Goal: Task Accomplishment & Management: Manage account settings

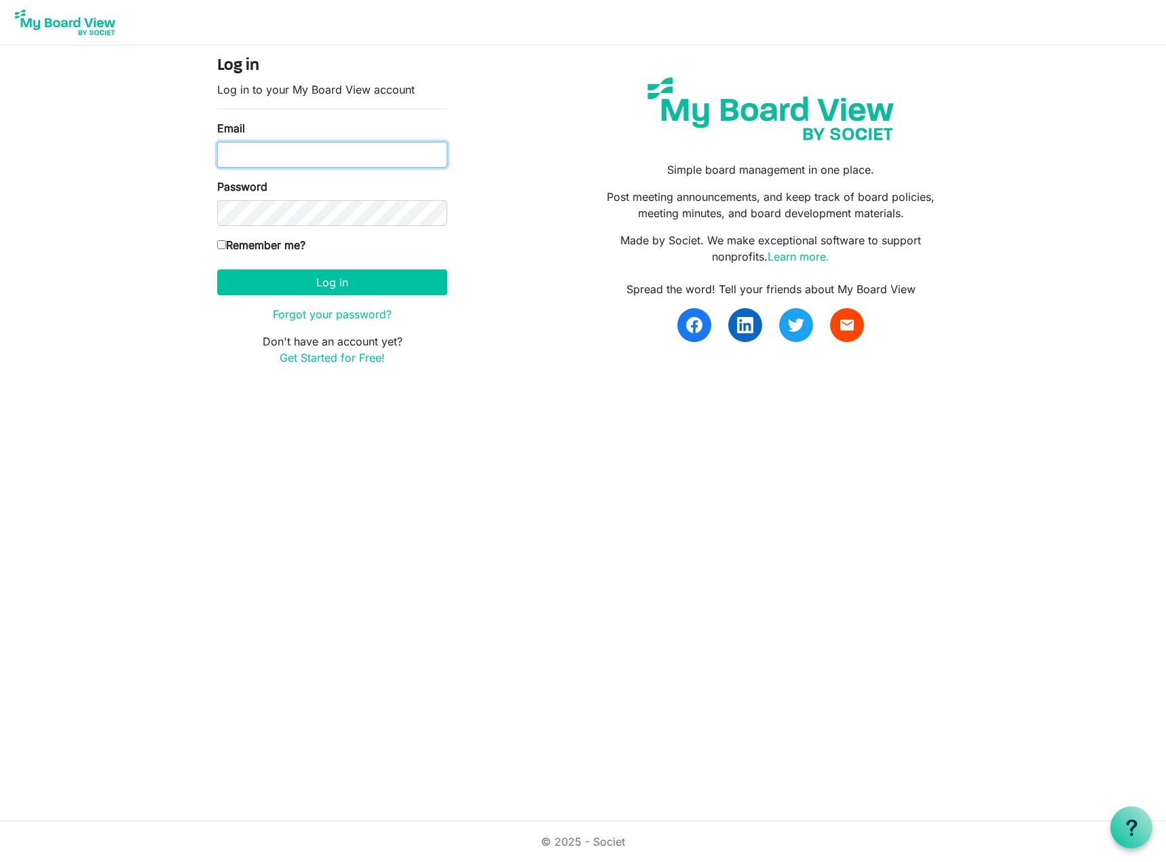
drag, startPoint x: 0, startPoint y: 0, endPoint x: 394, endPoint y: 157, distance: 424.5
click at [394, 157] on input "Email" at bounding box center [332, 155] width 230 height 26
type input "[PERSON_NAME][EMAIL_ADDRESS][DOMAIN_NAME]"
click at [217, 269] on button "Log in" at bounding box center [332, 282] width 230 height 26
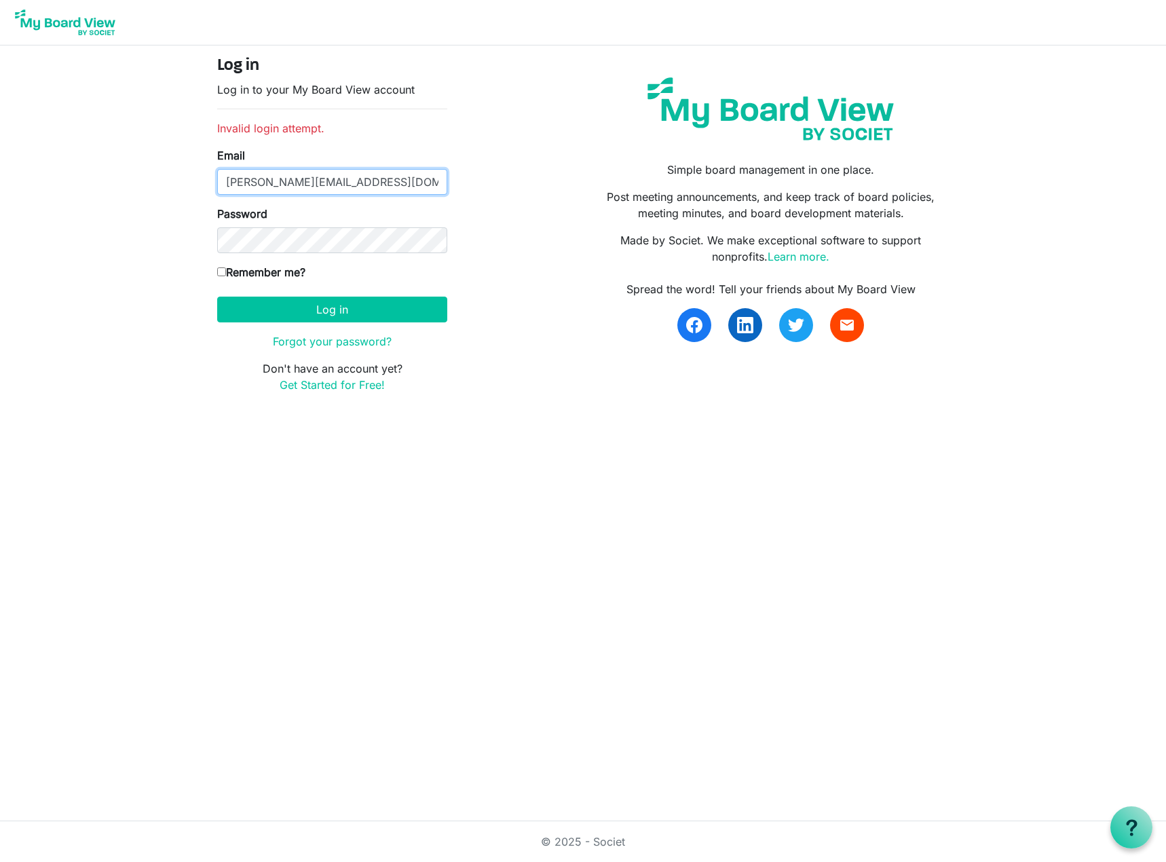
drag, startPoint x: 345, startPoint y: 183, endPoint x: 273, endPoint y: 181, distance: 71.9
click at [273, 181] on input "[PERSON_NAME][EMAIL_ADDRESS][DOMAIN_NAME]" at bounding box center [332, 182] width 230 height 26
type input "[PERSON_NAME][EMAIL_ADDRESS][DOMAIN_NAME]"
click at [217, 296] on button "Log in" at bounding box center [332, 309] width 230 height 26
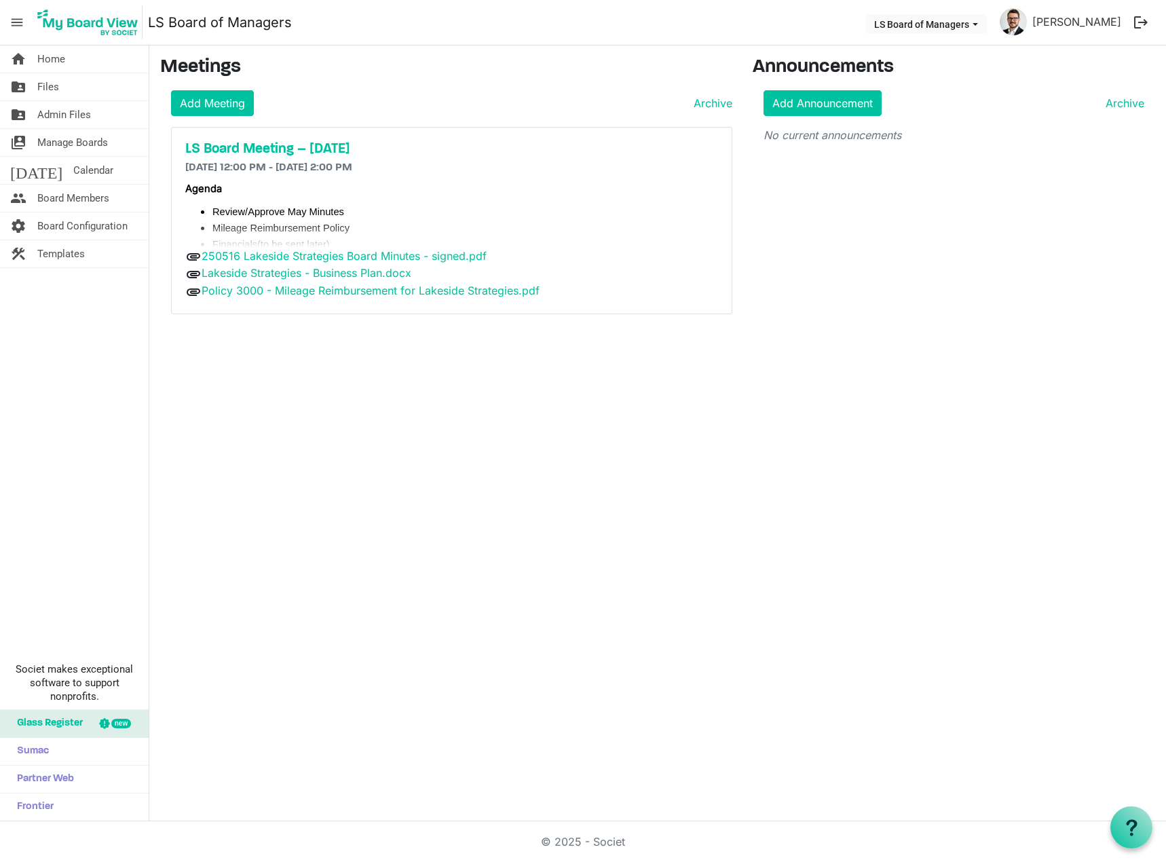
click at [81, 101] on span "Admin Files" at bounding box center [64, 114] width 54 height 27
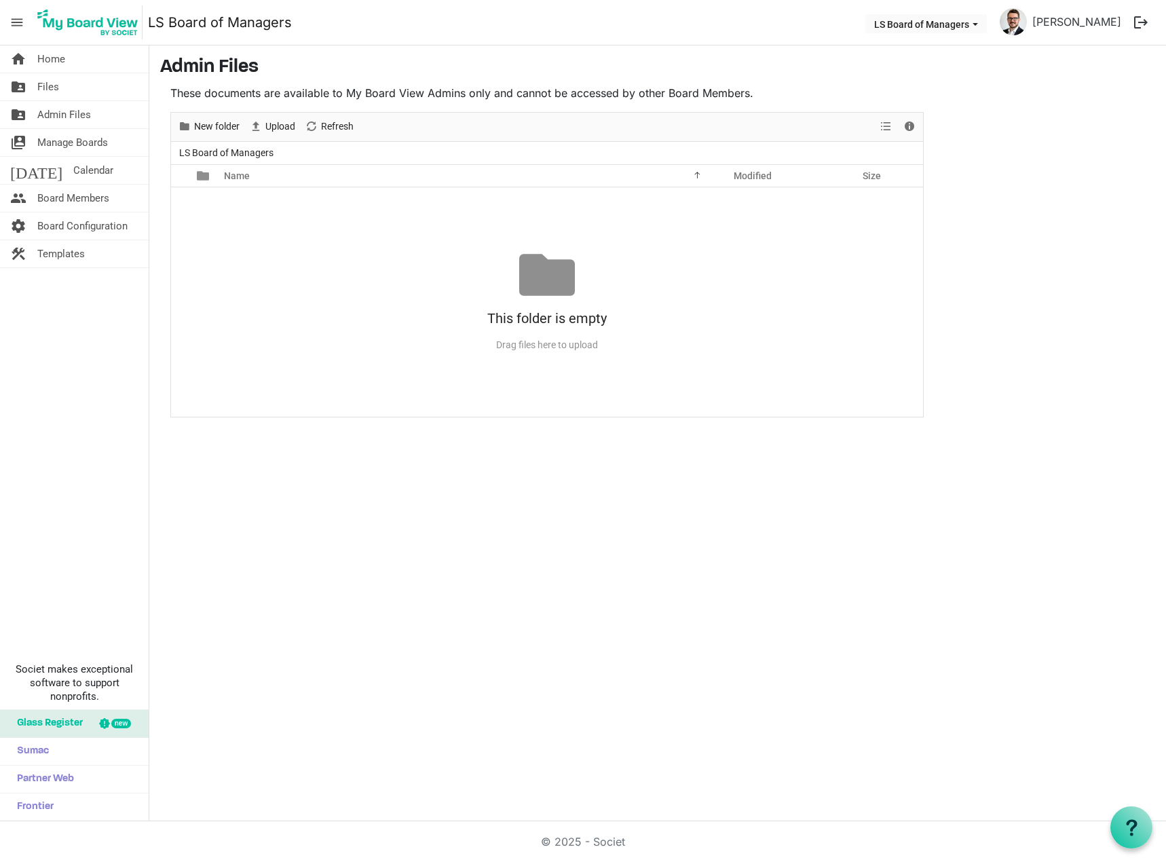
click at [77, 92] on link "folder_shared Files" at bounding box center [74, 86] width 149 height 27
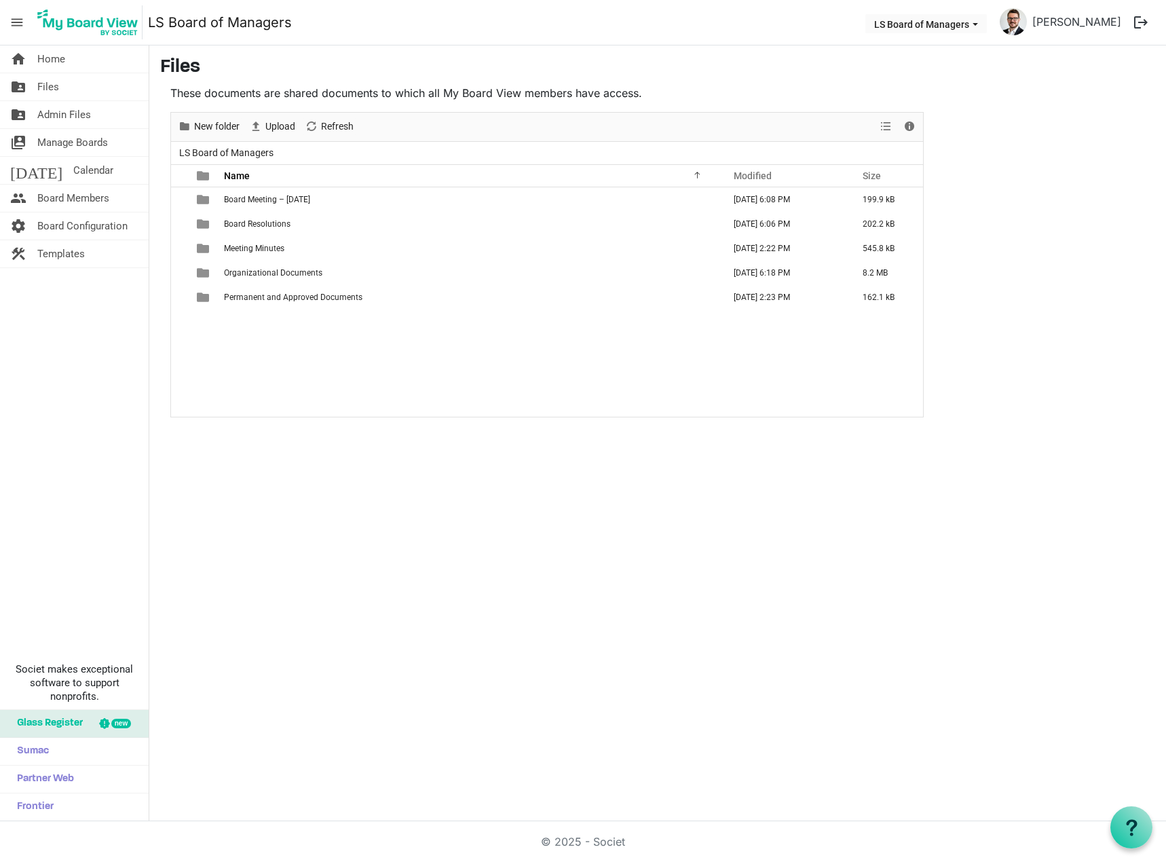
click at [269, 251] on span "Meeting Minutes" at bounding box center [254, 248] width 60 height 9
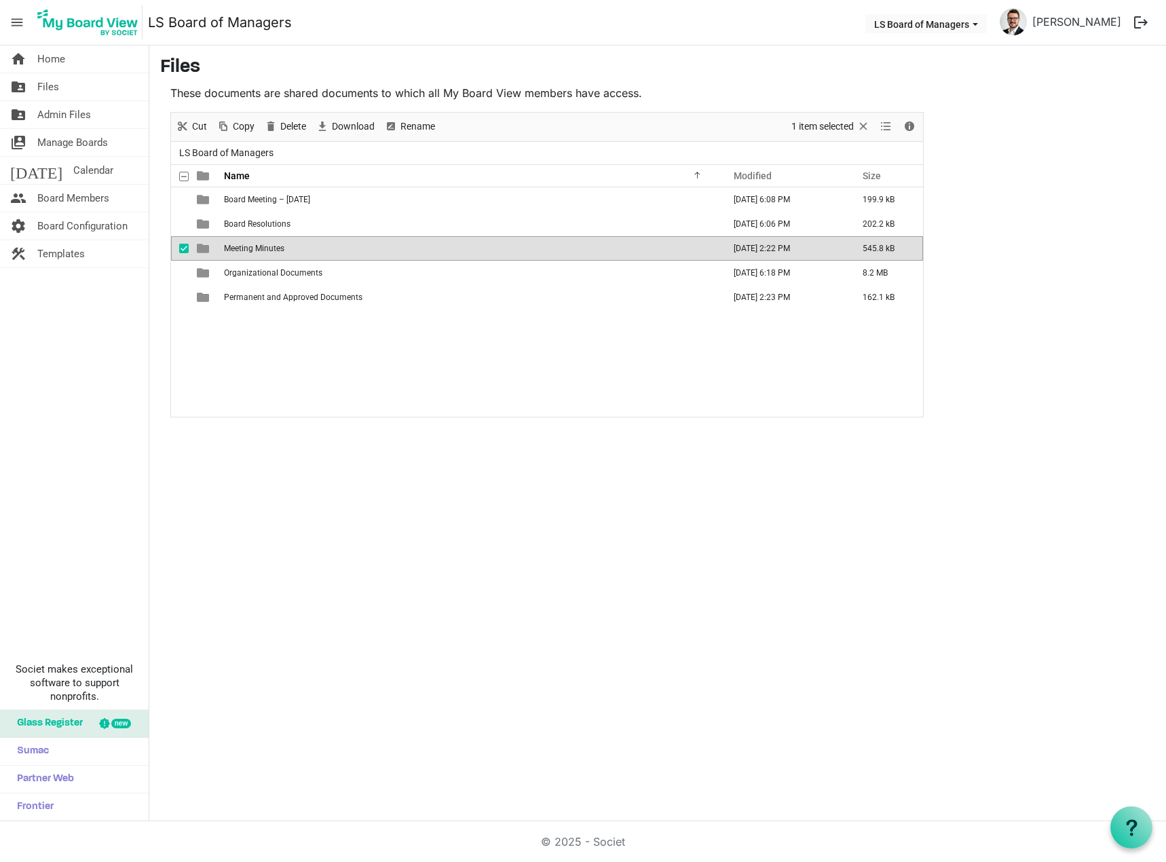
click at [271, 247] on span "Meeting Minutes" at bounding box center [254, 248] width 60 height 9
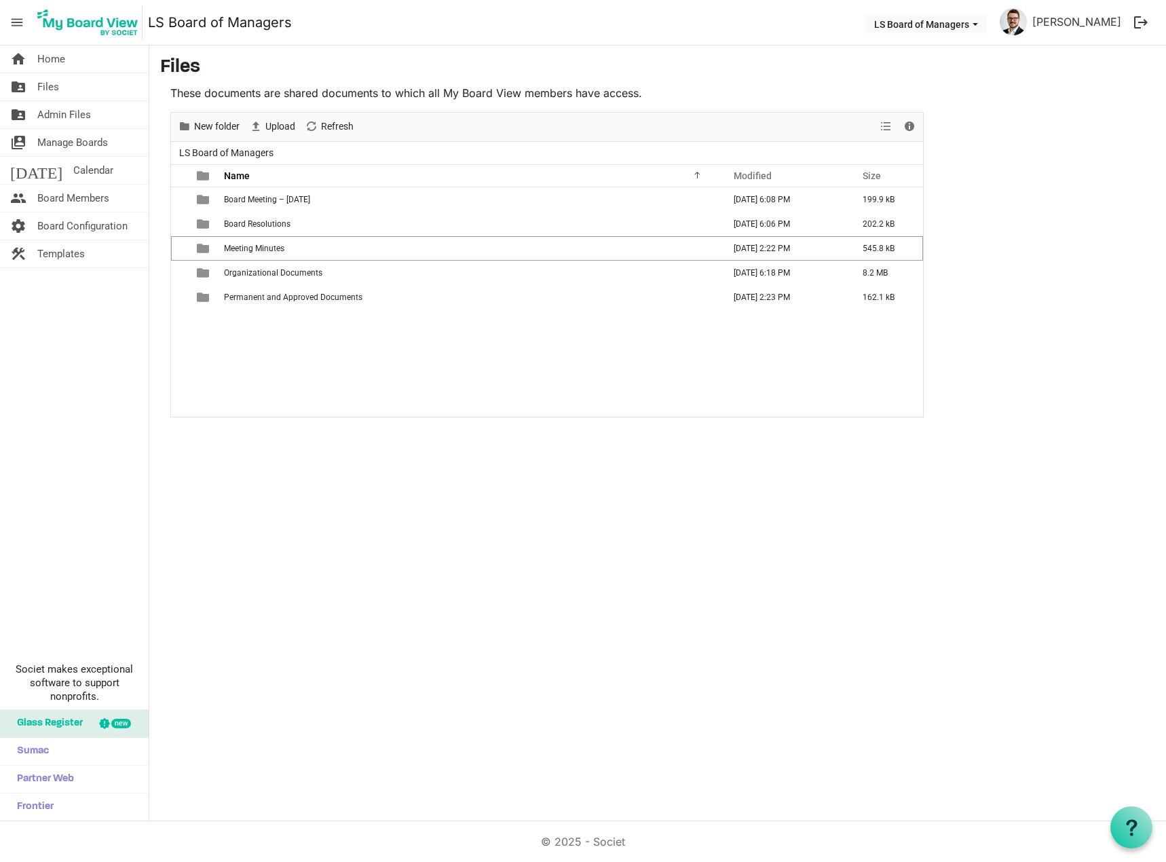
click at [271, 247] on span "Meeting Minutes" at bounding box center [254, 248] width 60 height 9
click at [207, 149] on link "LS Board of Managers" at bounding box center [226, 153] width 100 height 17
click at [268, 202] on span "Board Meeting – September 17, 2025" at bounding box center [267, 199] width 86 height 9
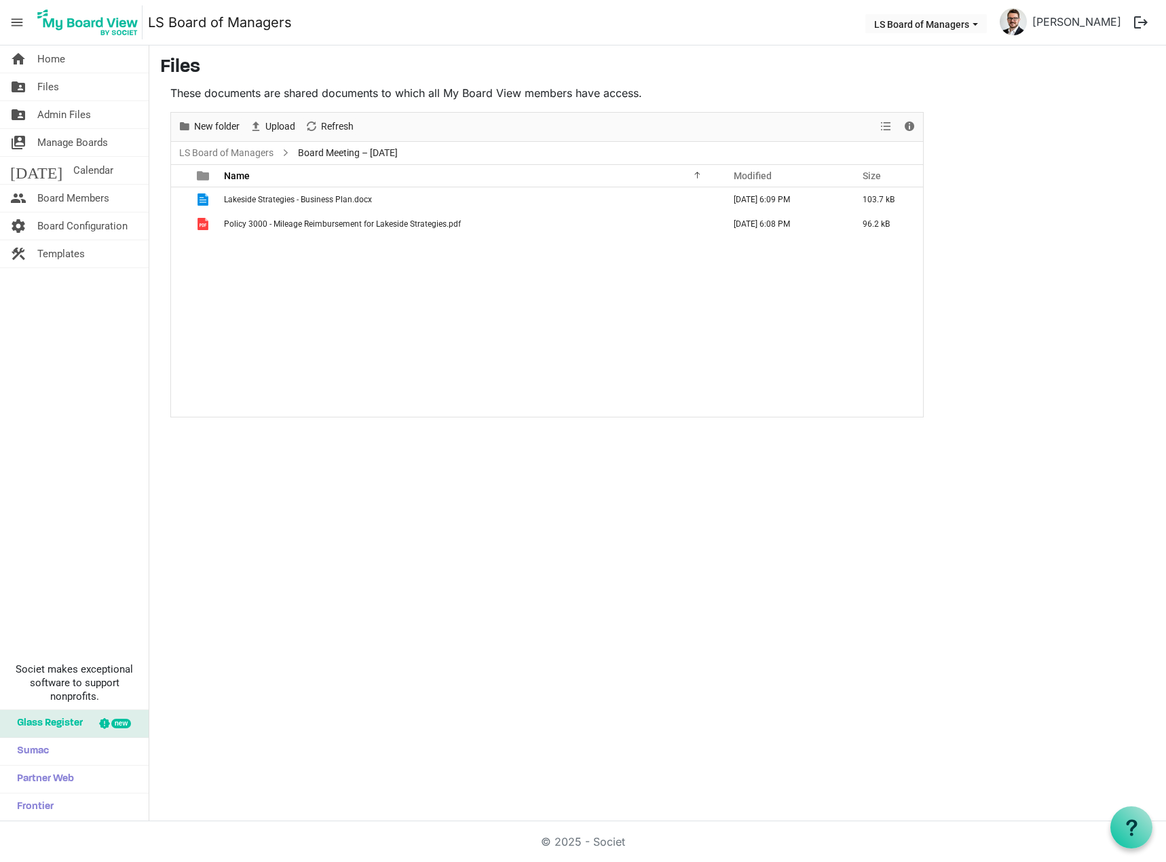
click at [300, 288] on div "Lakeside Strategies - Business Plan.docx September 10, 2025 6:09 PM 103.7 kB Po…" at bounding box center [547, 301] width 752 height 229
click at [287, 125] on span "Upload" at bounding box center [280, 126] width 33 height 17
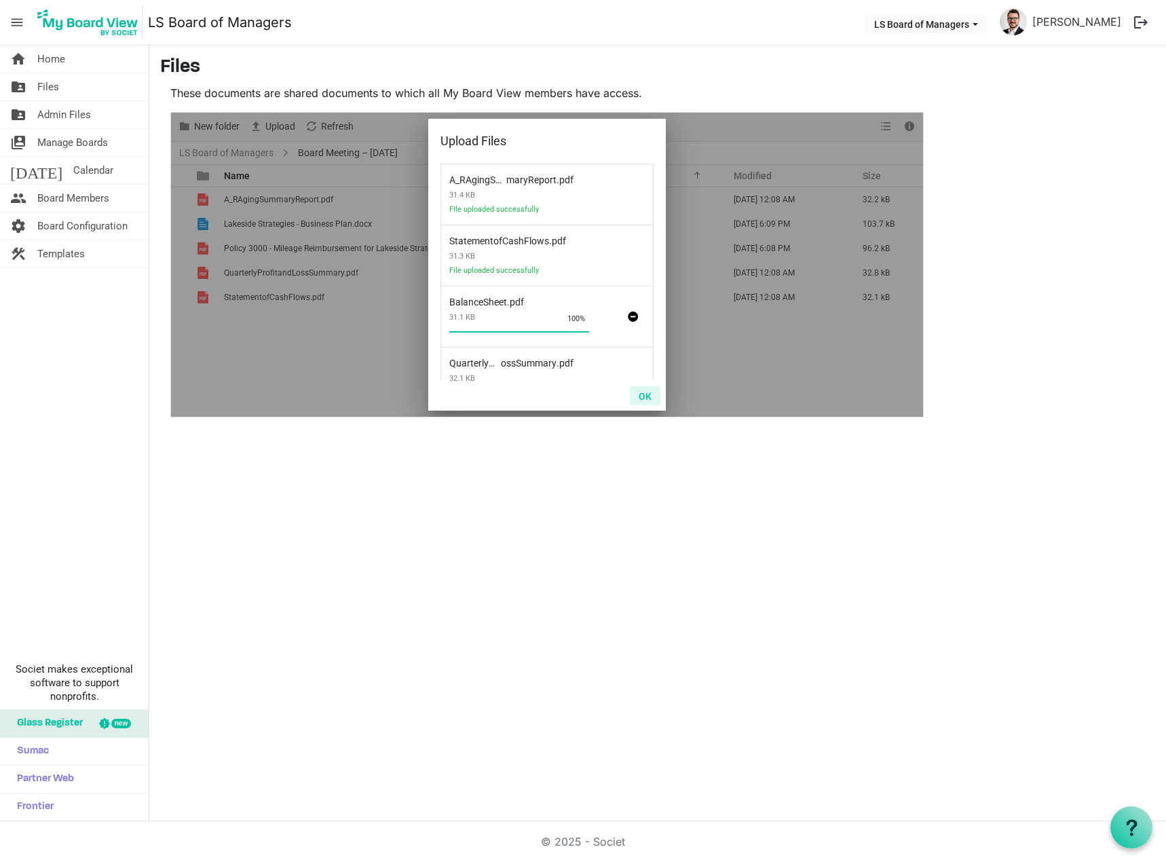
click at [645, 398] on button "OK" at bounding box center [645, 395] width 31 height 19
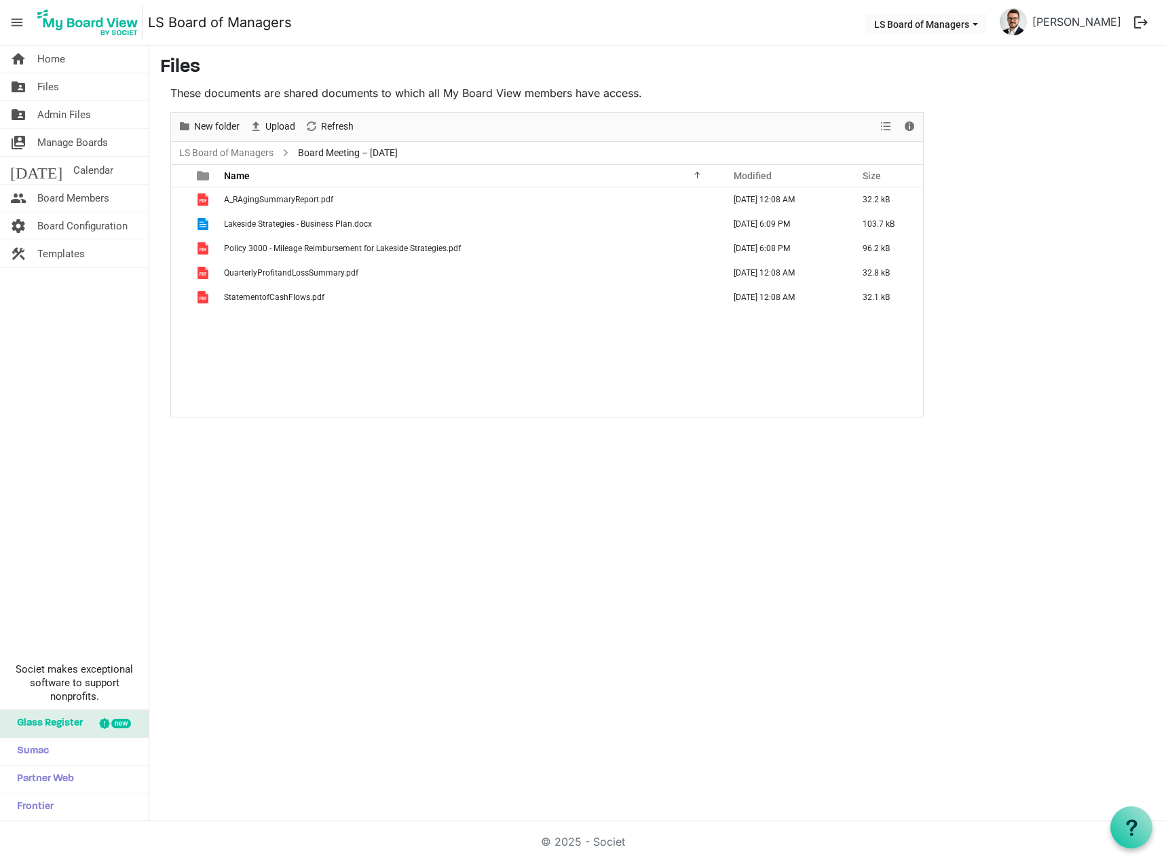
click at [461, 276] on td "QuarterlyProfitandLossSummary.pdf" at bounding box center [469, 273] width 499 height 24
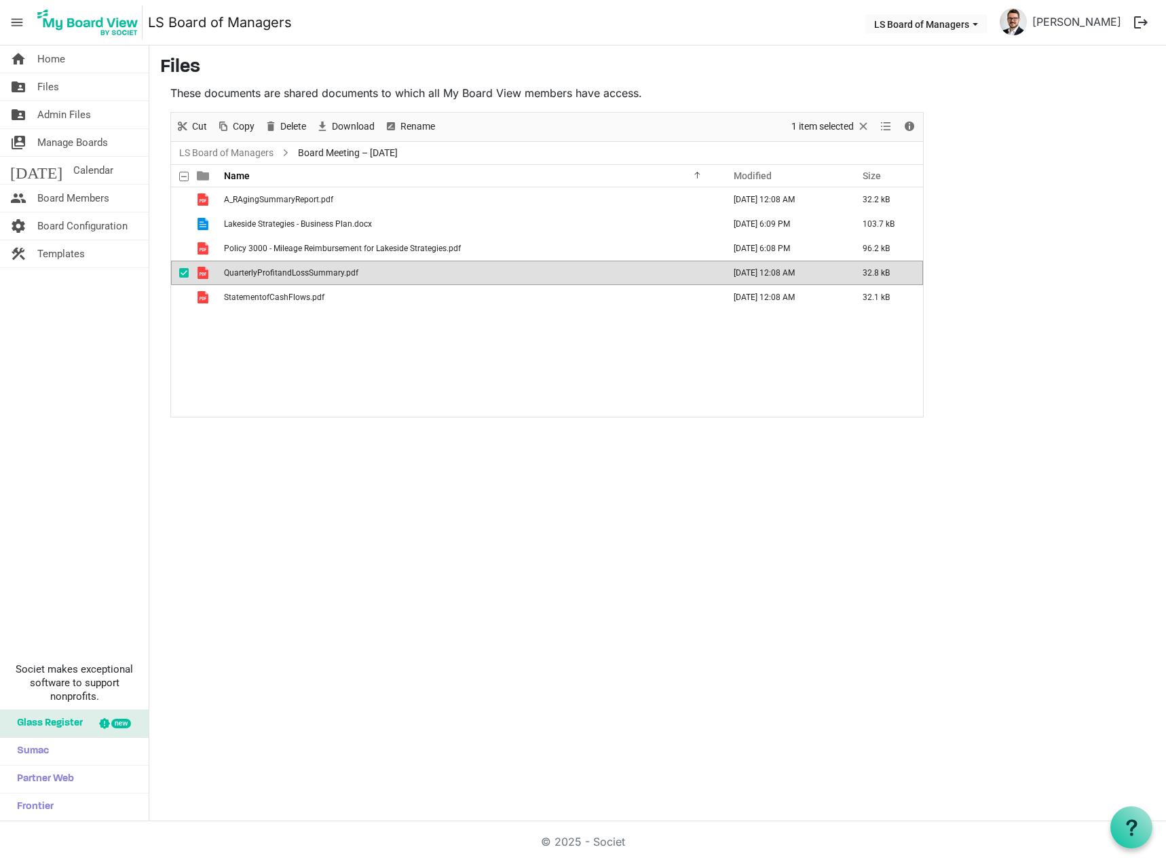
click at [204, 334] on div "A_RAgingSummaryReport.pdf September 13, 2025 12:08 AM 32.2 kB Lakeside Strategi…" at bounding box center [547, 301] width 752 height 229
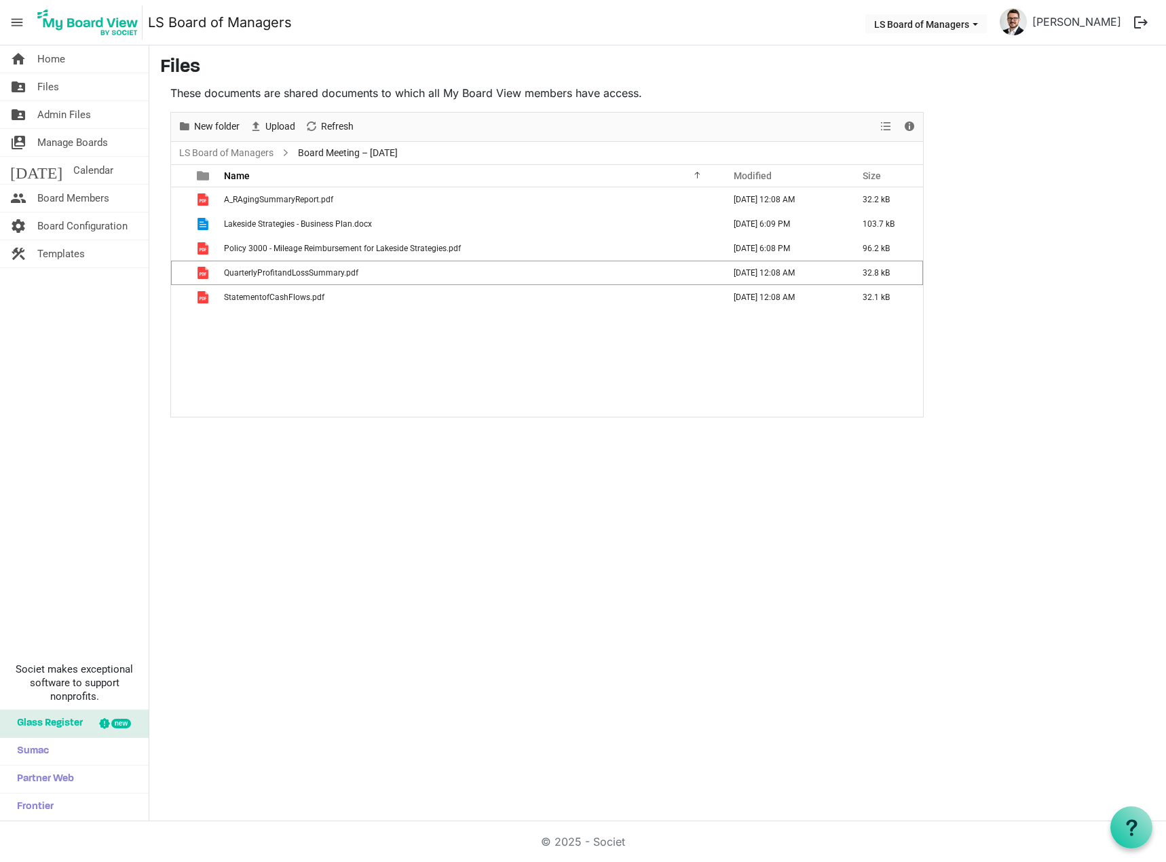
click at [184, 275] on span "checkbox" at bounding box center [183, 272] width 9 height 9
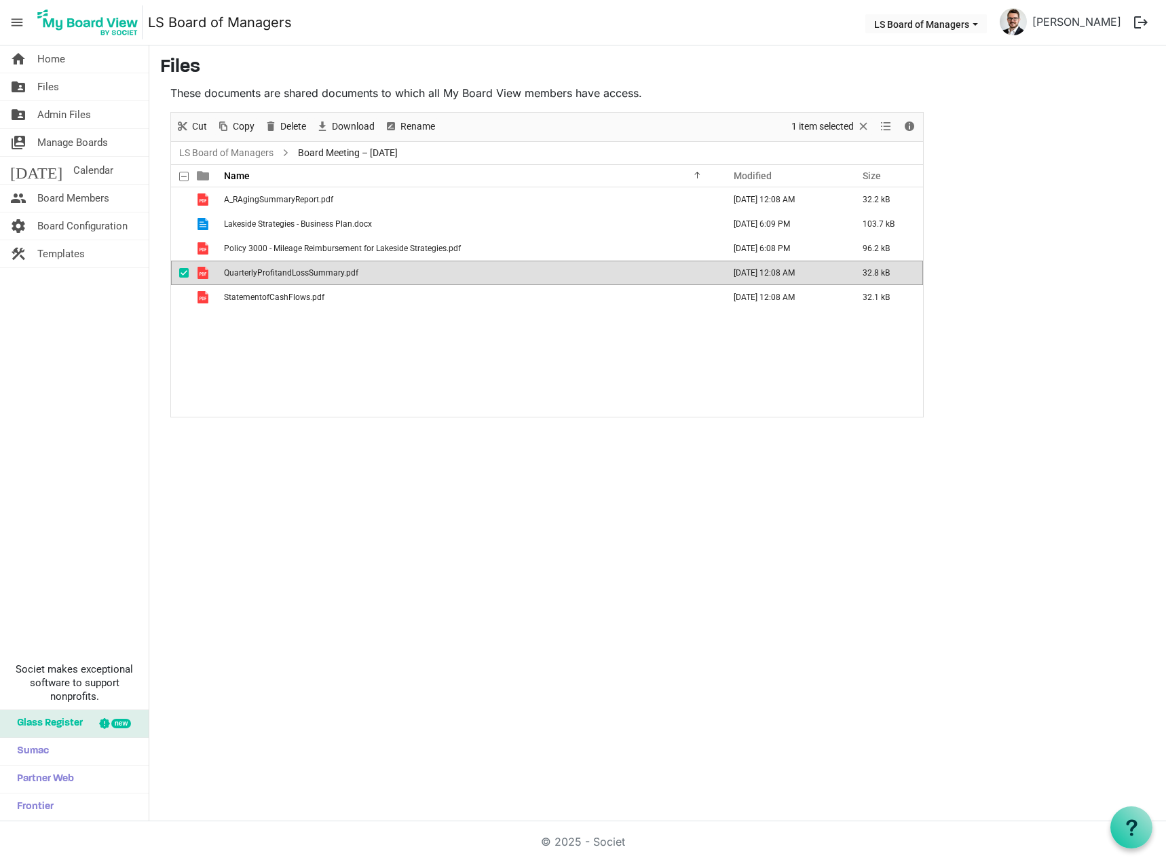
click at [185, 271] on span "checkbox" at bounding box center [183, 272] width 9 height 9
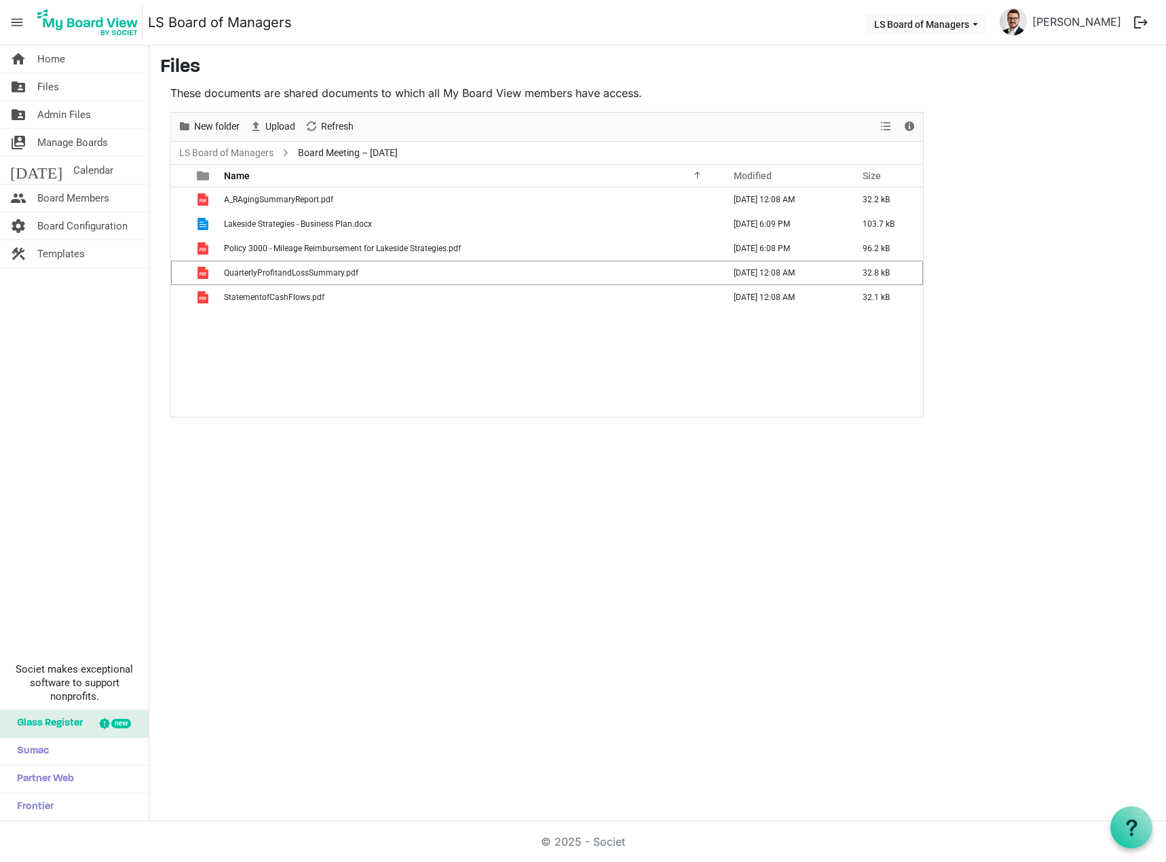
click at [448, 561] on div "home Home folder_shared Files folder_shared Admin Files switch_account Manage B…" at bounding box center [583, 433] width 1166 height 776
click at [85, 191] on span "Board Members" at bounding box center [73, 198] width 72 height 27
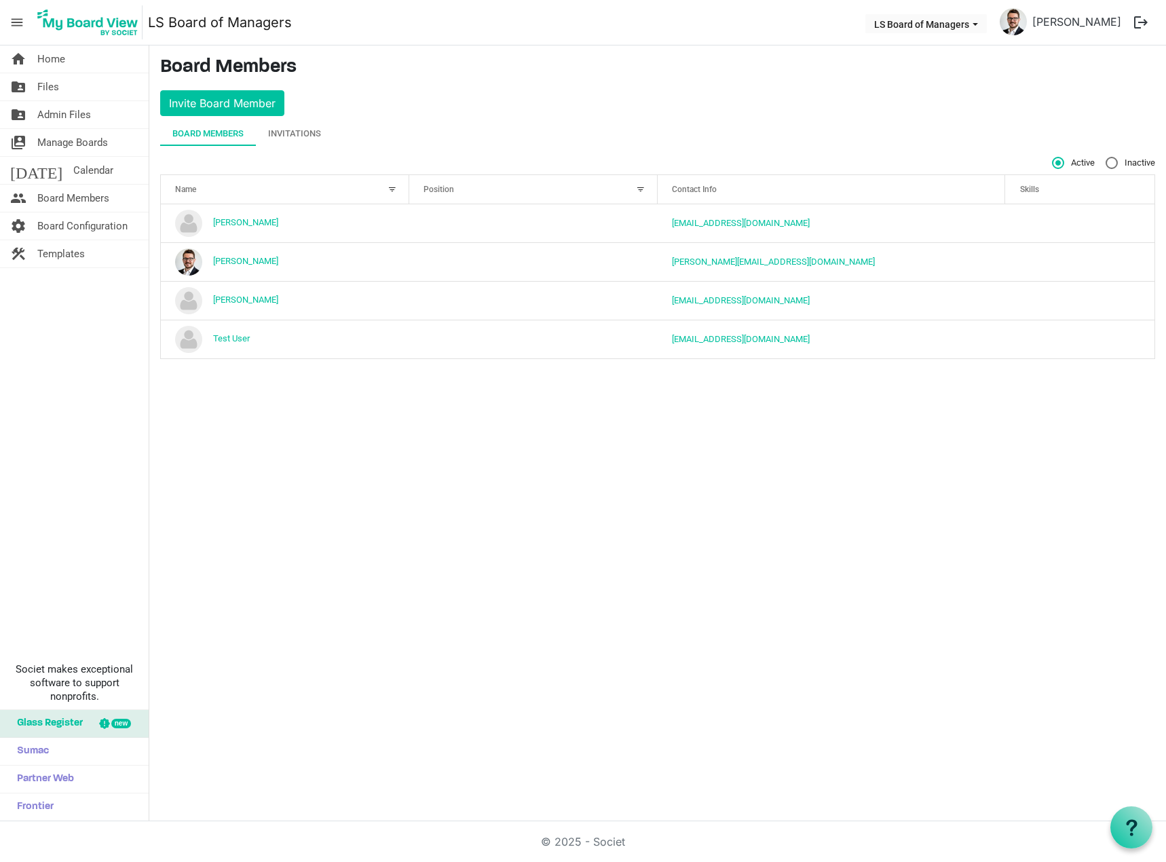
click at [299, 132] on div "Invitations" at bounding box center [294, 134] width 53 height 14
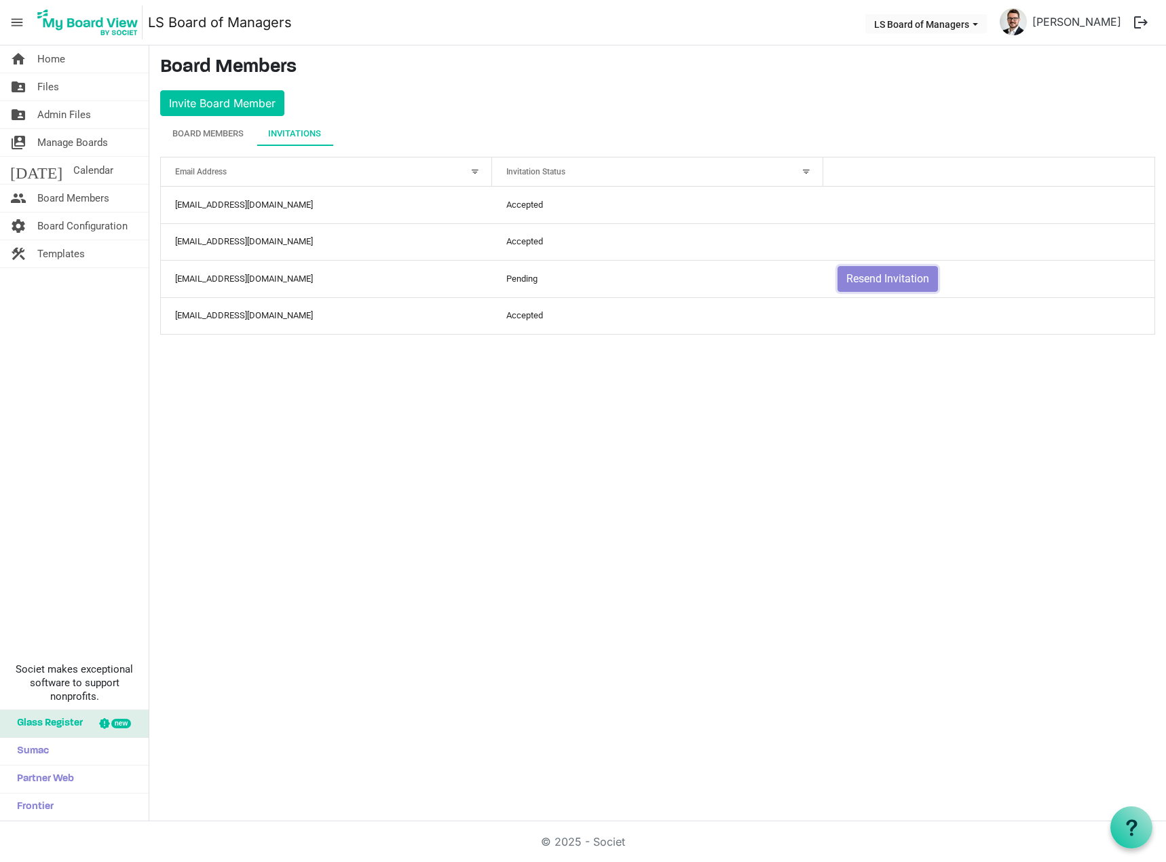
click at [897, 275] on button "Resend Invitation" at bounding box center [887, 279] width 100 height 26
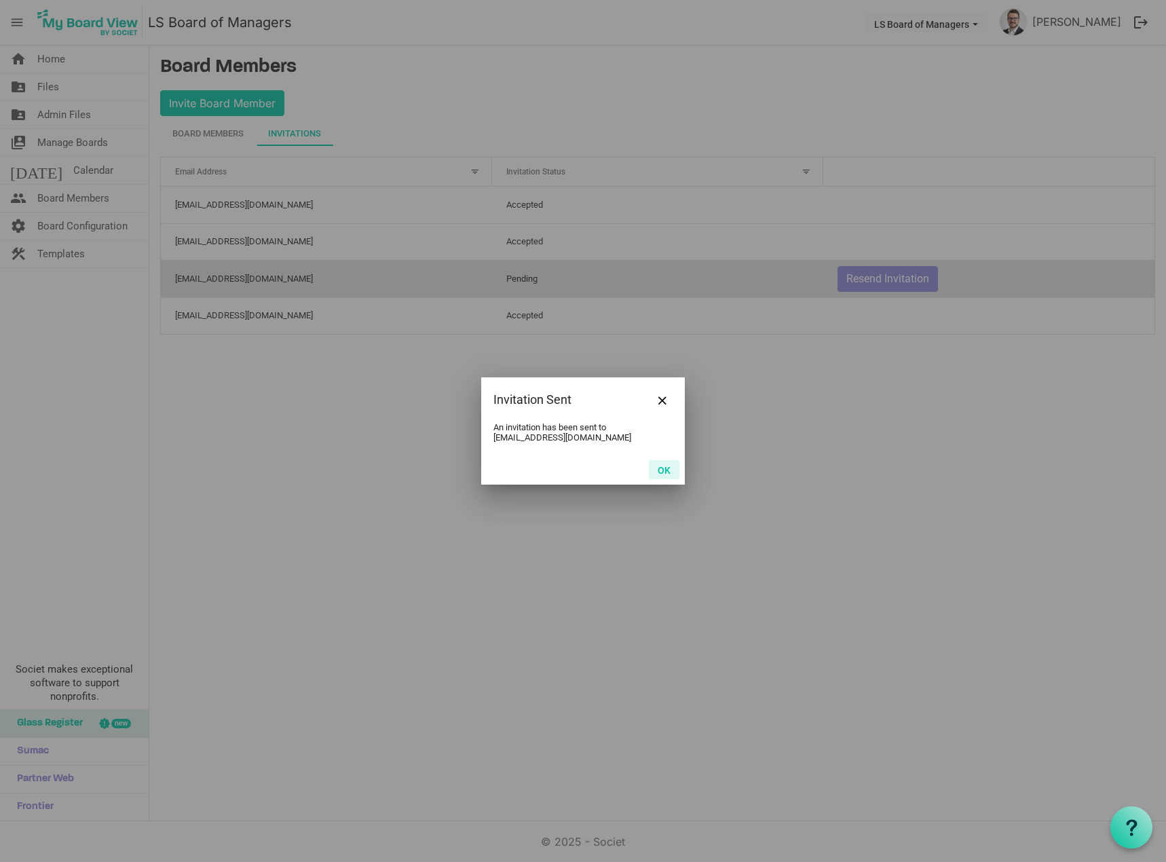
click at [653, 465] on button "OK" at bounding box center [664, 469] width 31 height 19
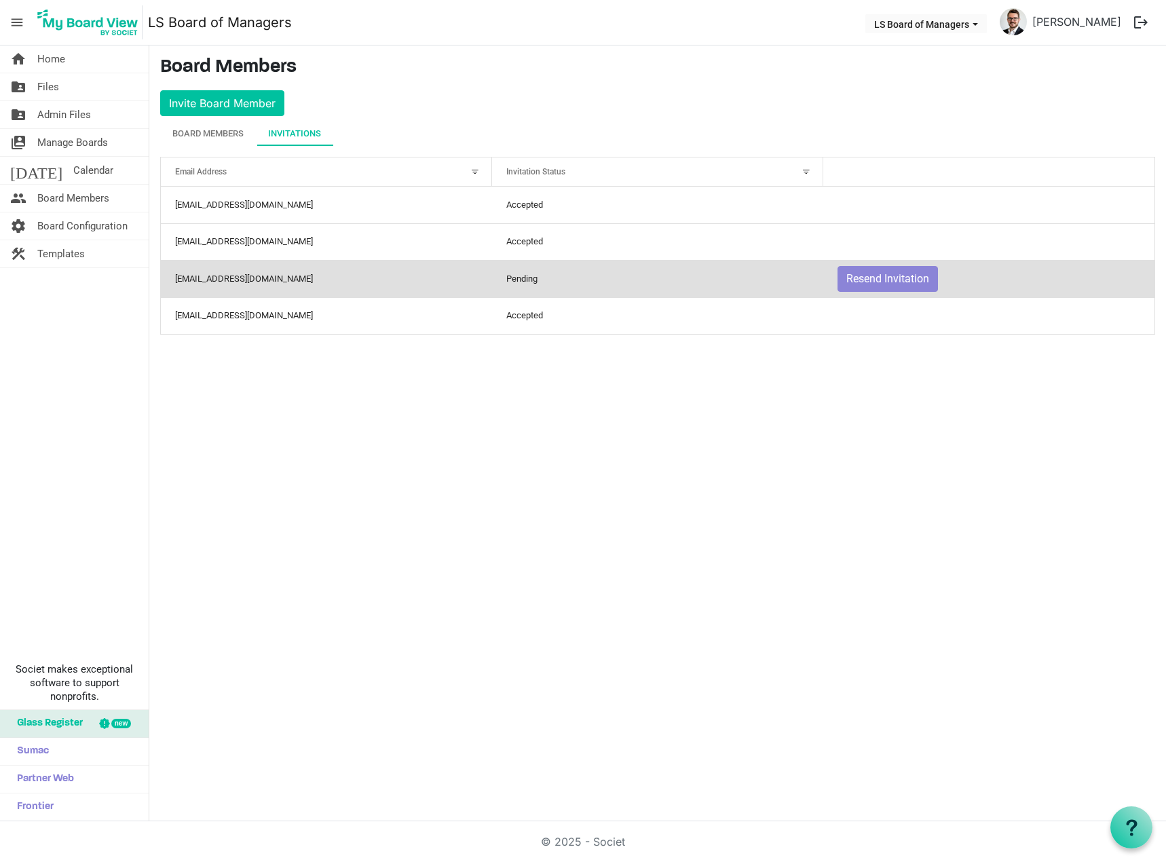
click at [210, 134] on div "Board Members" at bounding box center [207, 134] width 71 height 14
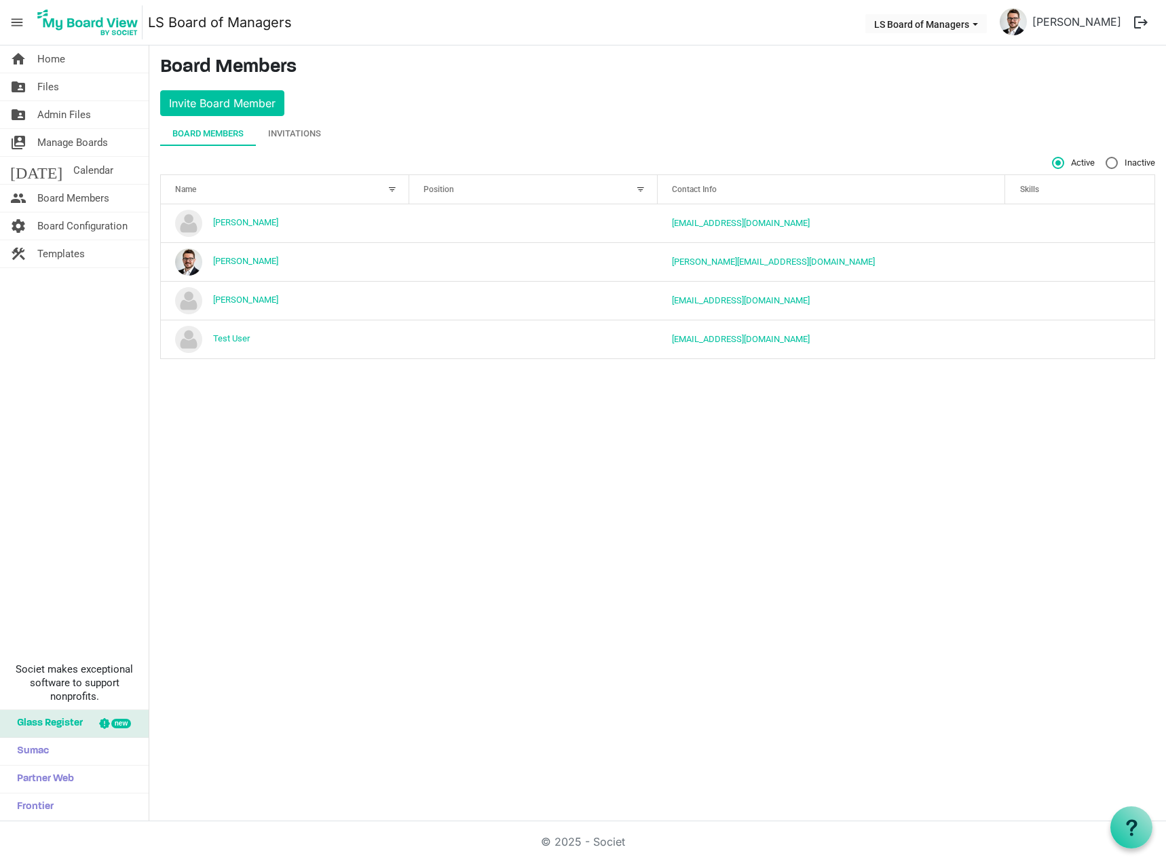
click at [81, 58] on link "home Home" at bounding box center [74, 58] width 149 height 27
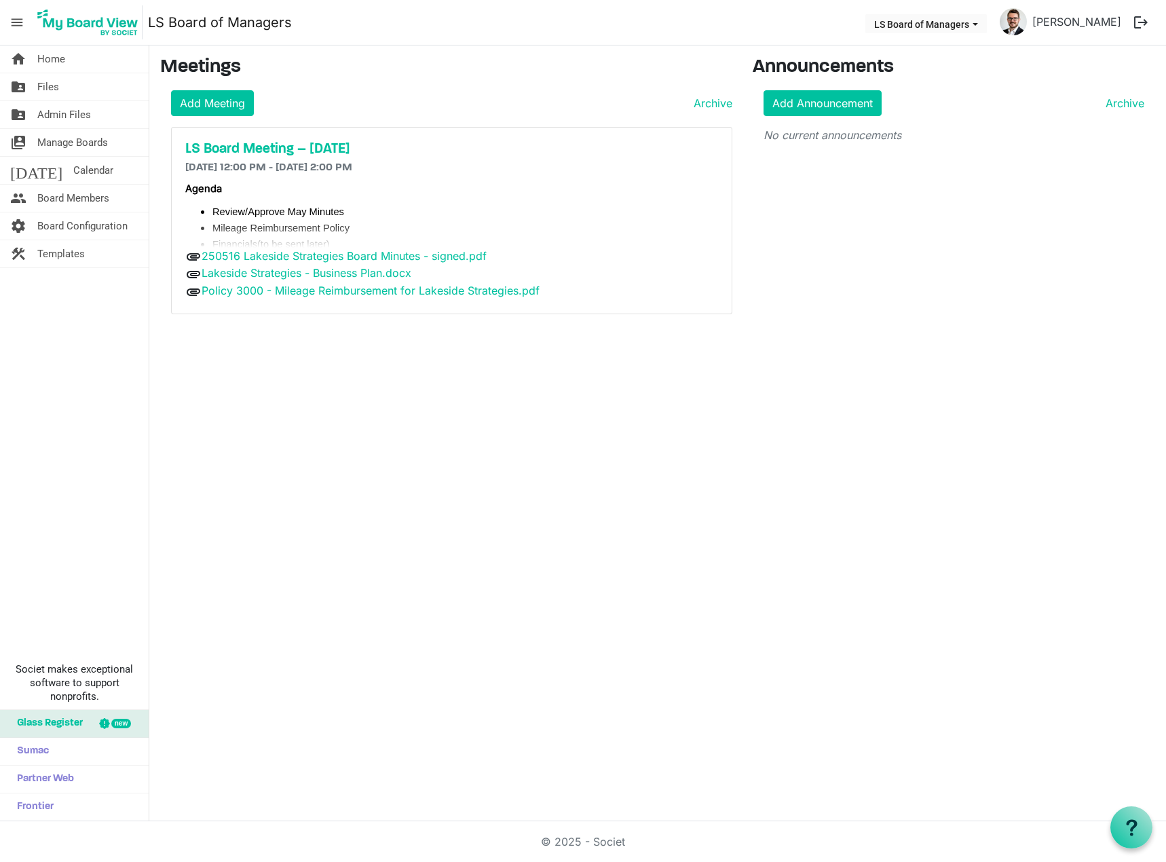
click at [309, 142] on h5 "LS Board Meeting – [DATE]" at bounding box center [451, 149] width 533 height 16
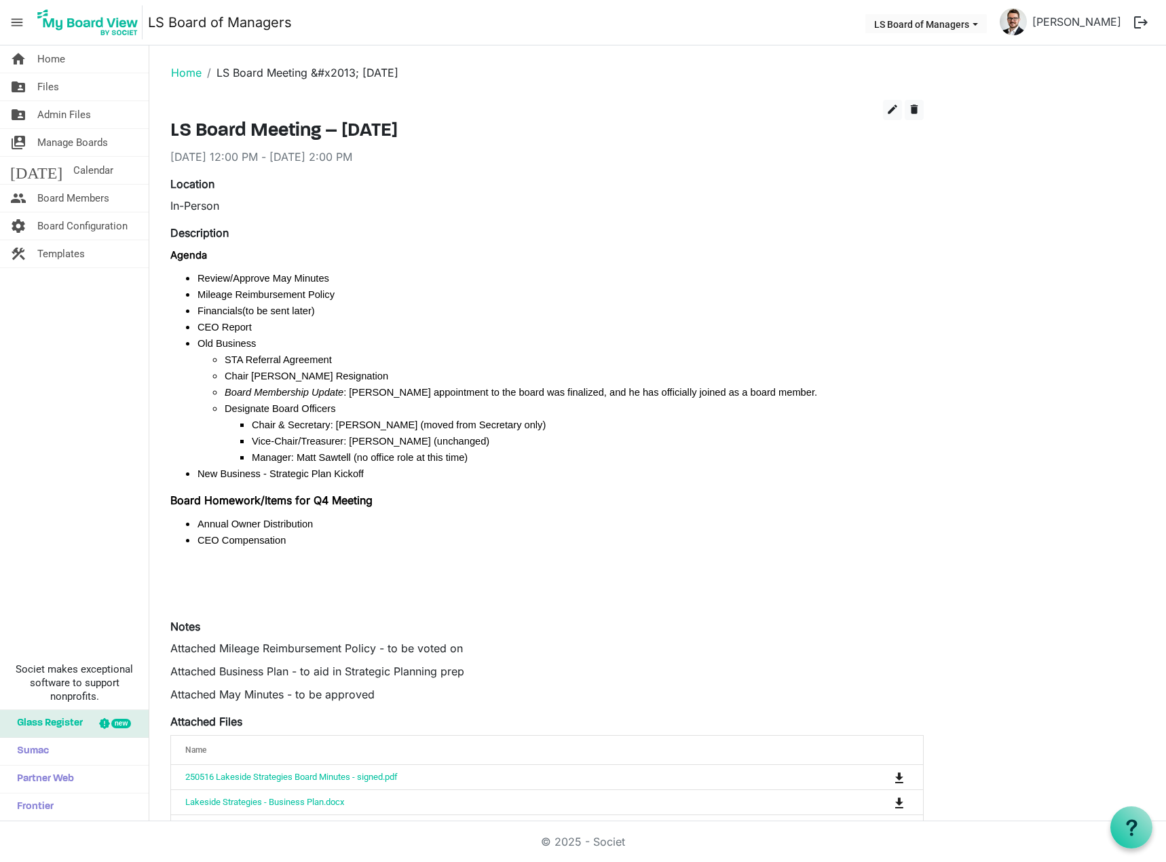
scroll to position [68, 0]
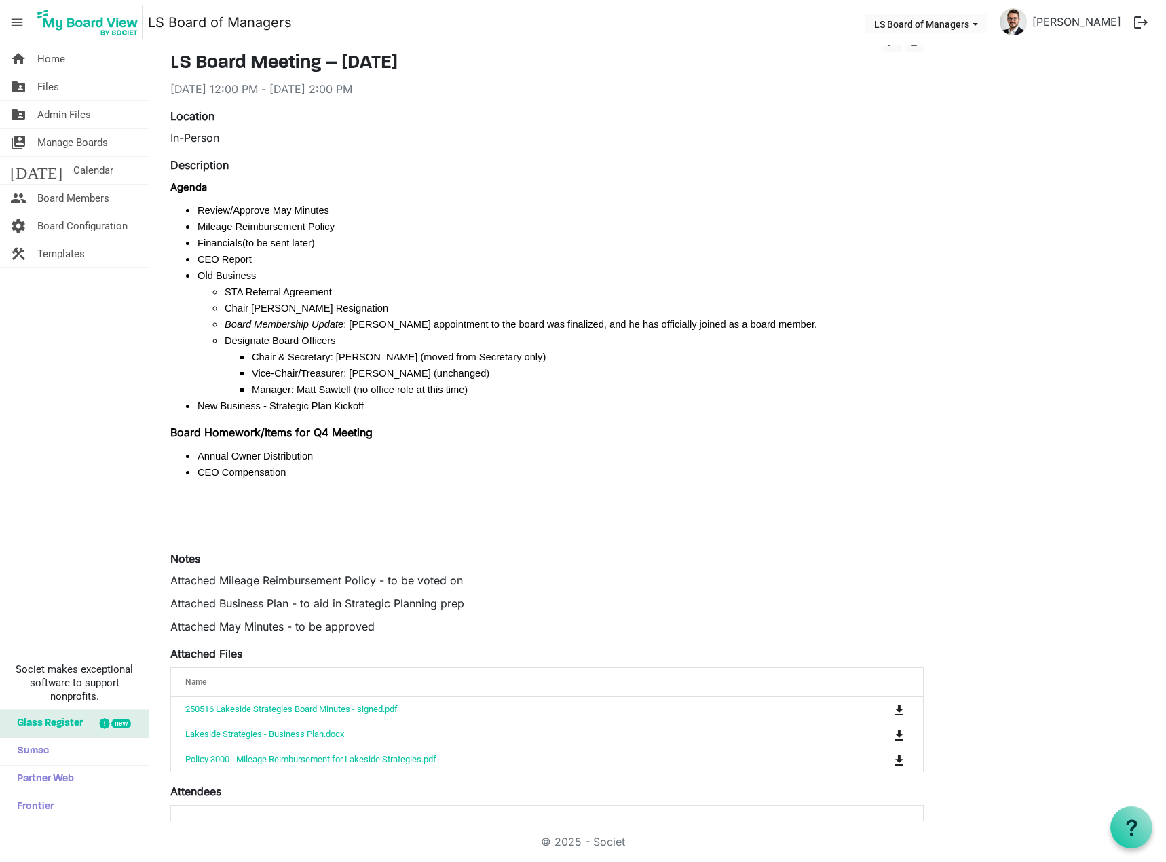
drag, startPoint x: 242, startPoint y: 235, endPoint x: 211, endPoint y: 219, distance: 34.9
click at [211, 219] on li "Mileage Reimbursement Policy" at bounding box center [560, 226] width 726 height 16
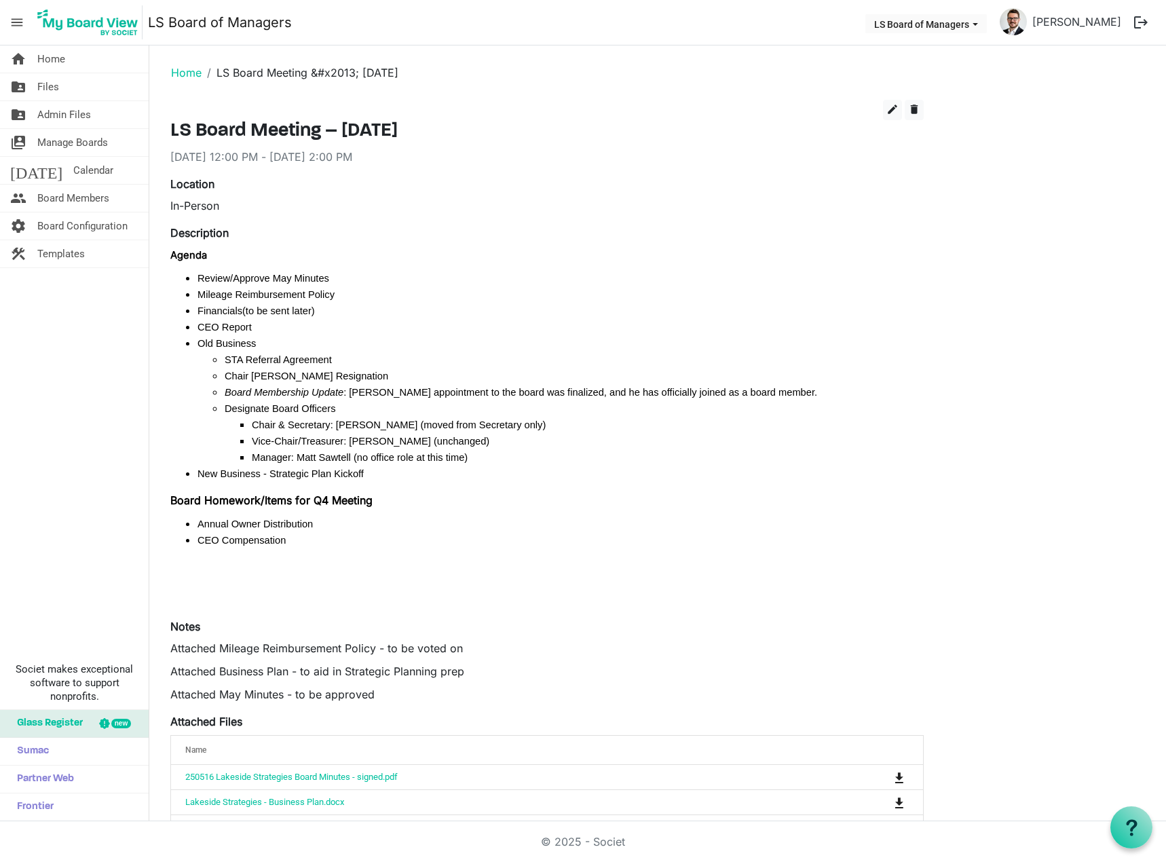
click at [75, 62] on link "home Home" at bounding box center [74, 58] width 149 height 27
